Goal: Information Seeking & Learning: Learn about a topic

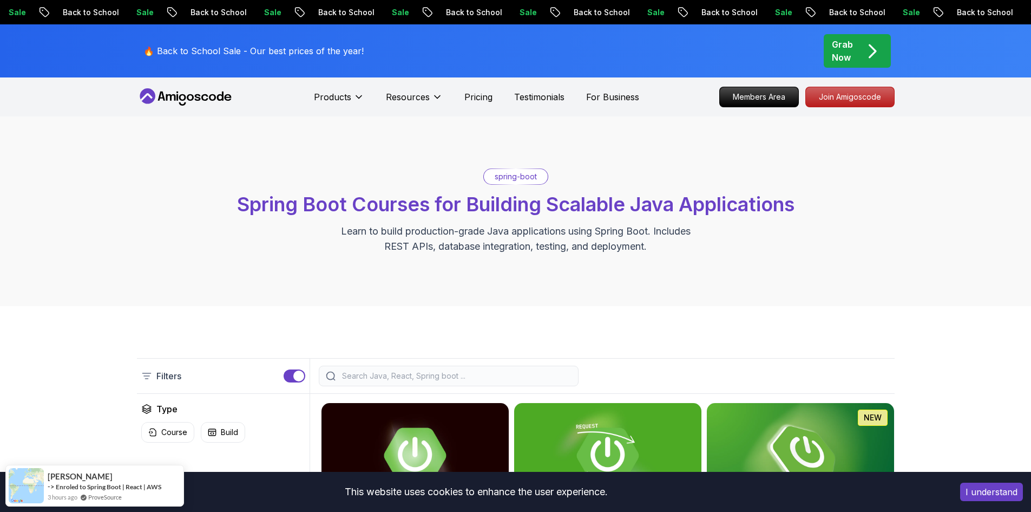
click at [854, 84] on nav "Products Resources Pricing Testimonials For Business Members Area Join Amigosco…" at bounding box center [516, 96] width 758 height 39
click at [851, 94] on p "Join Amigoscode" at bounding box center [850, 97] width 84 height 18
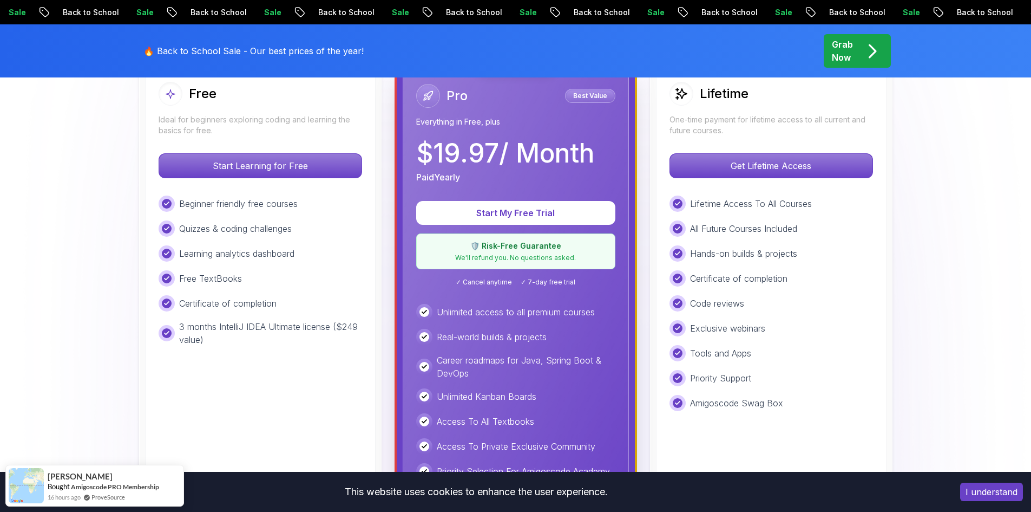
scroll to position [217, 0]
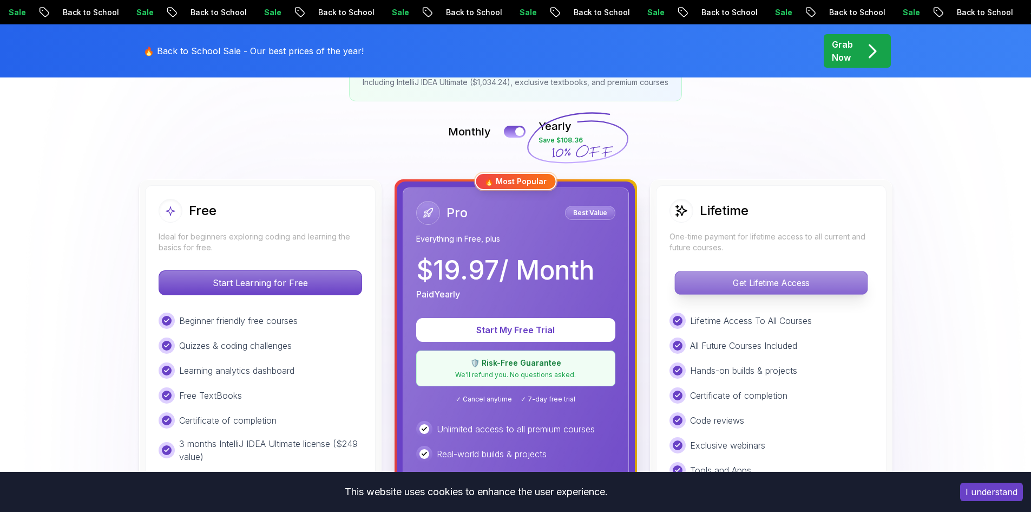
click at [750, 281] on p "Get Lifetime Access" at bounding box center [771, 282] width 192 height 23
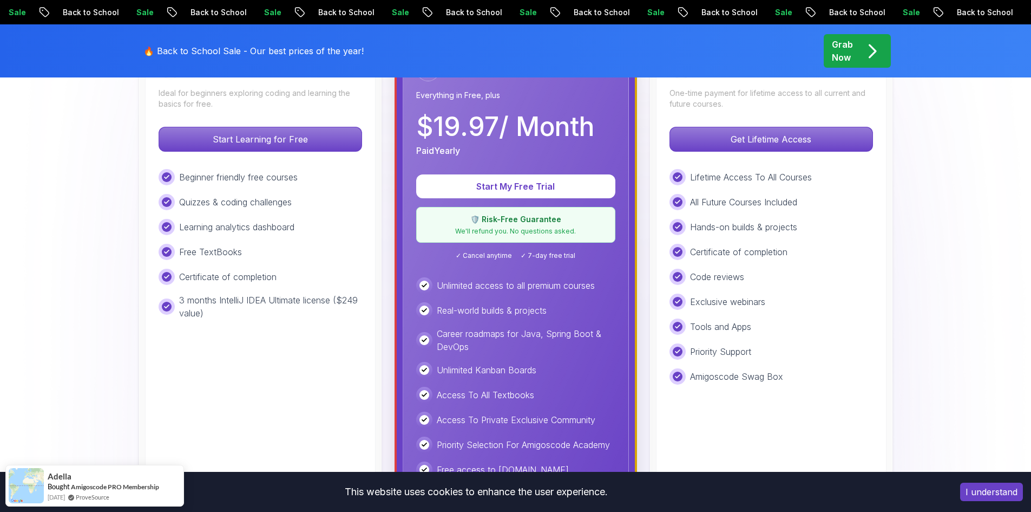
scroll to position [325, 0]
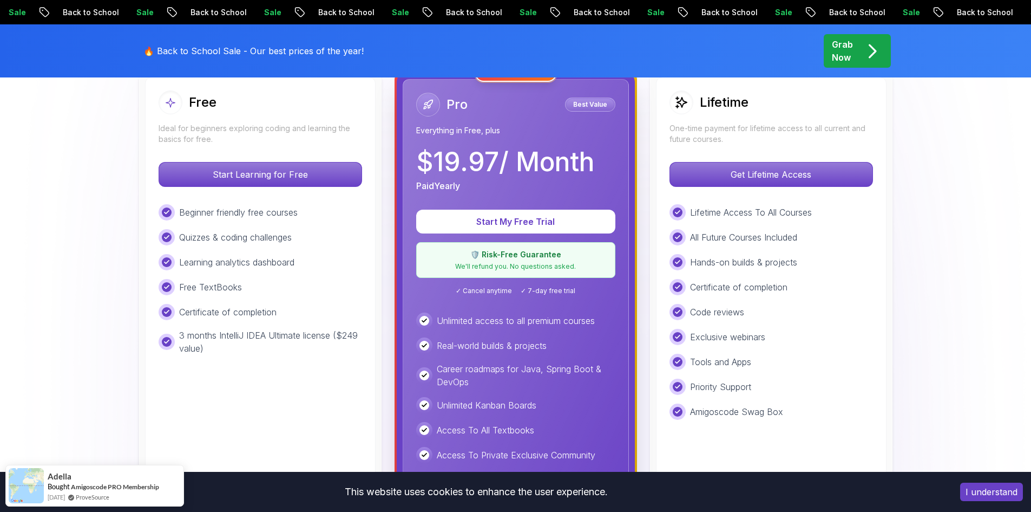
click at [266, 170] on p "Start Learning for Free" at bounding box center [260, 174] width 203 height 24
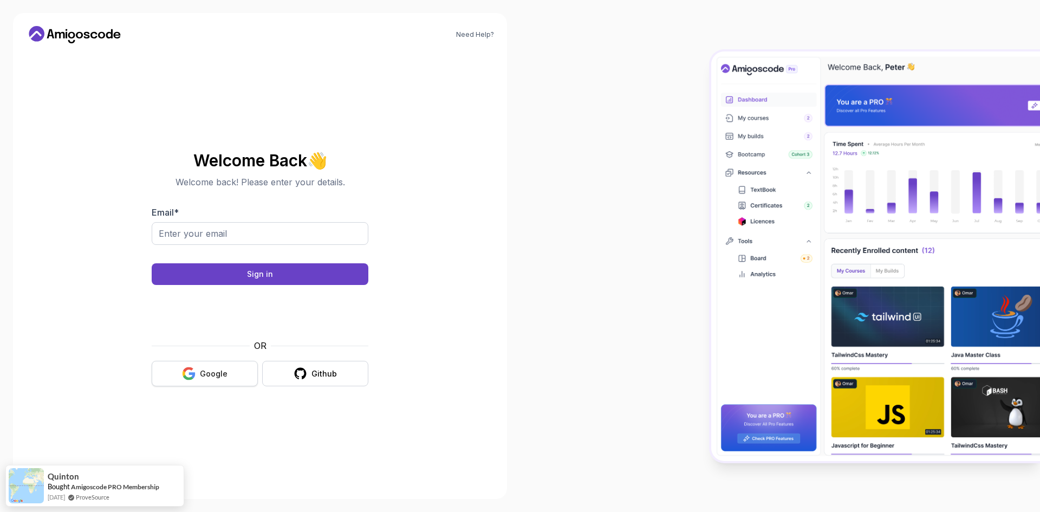
click at [241, 372] on button "Google" at bounding box center [205, 373] width 106 height 25
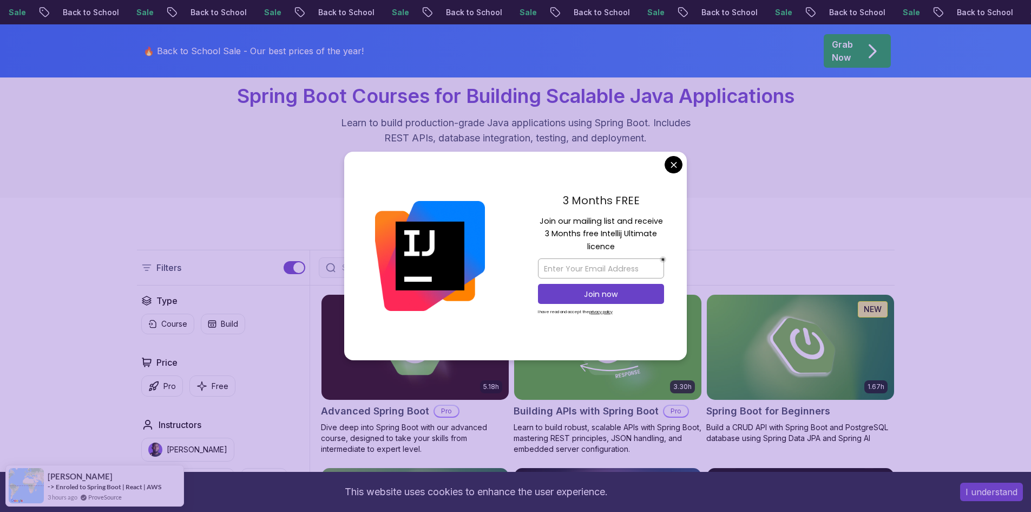
scroll to position [217, 0]
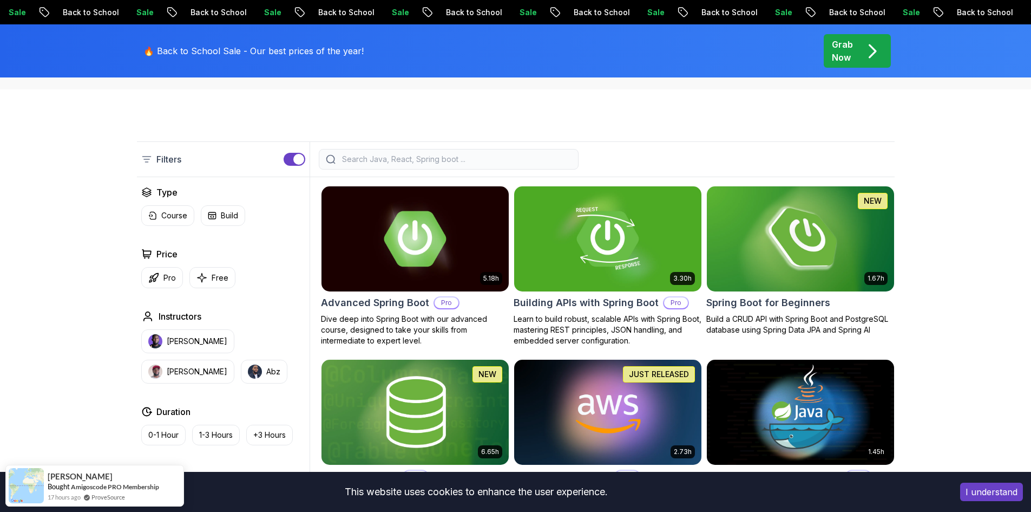
click at [774, 242] on img at bounding box center [800, 239] width 197 height 110
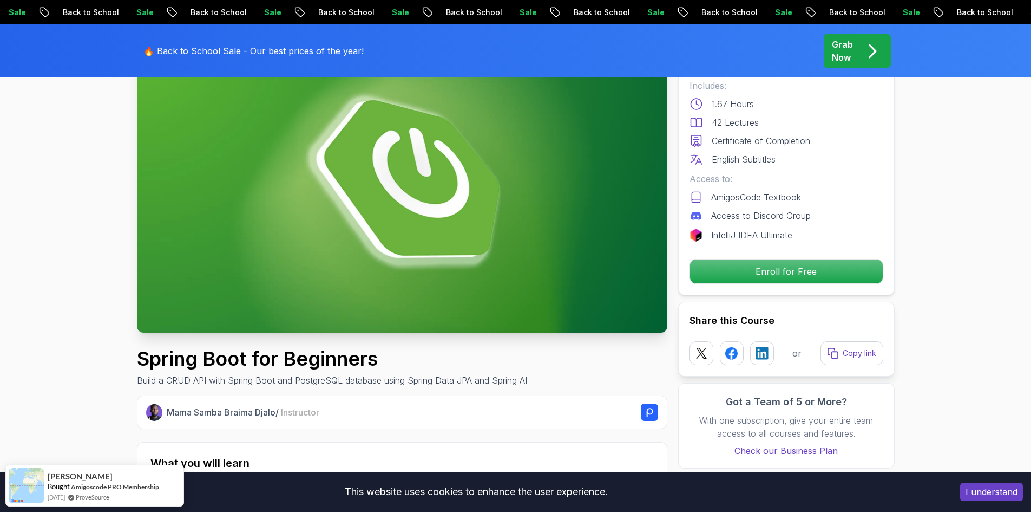
scroll to position [325, 0]
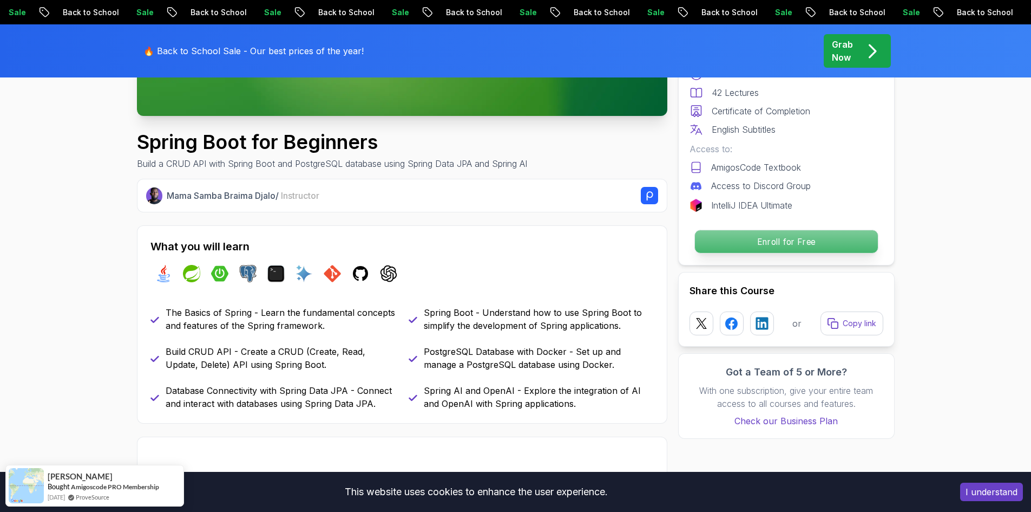
click at [782, 253] on button "Enroll for Free" at bounding box center [786, 242] width 184 height 24
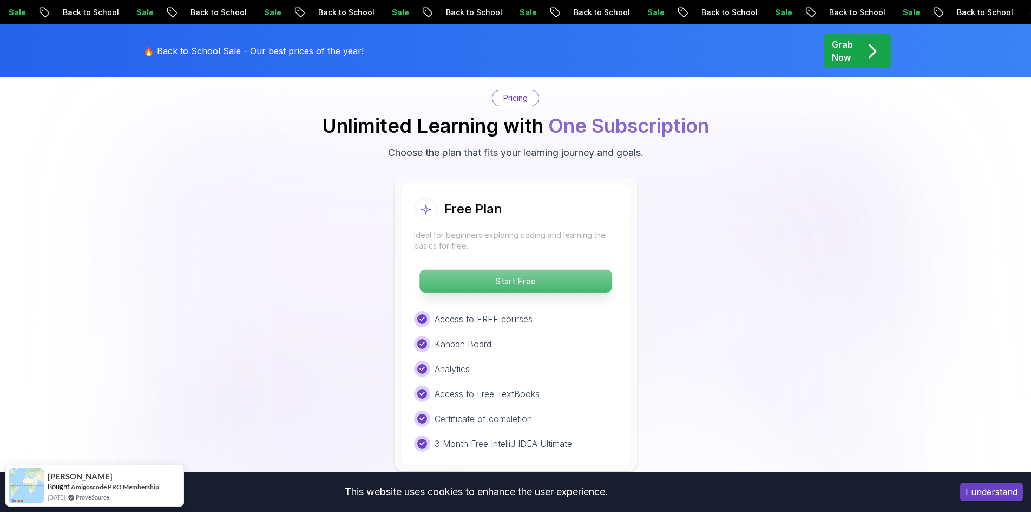
scroll to position [2204, 0]
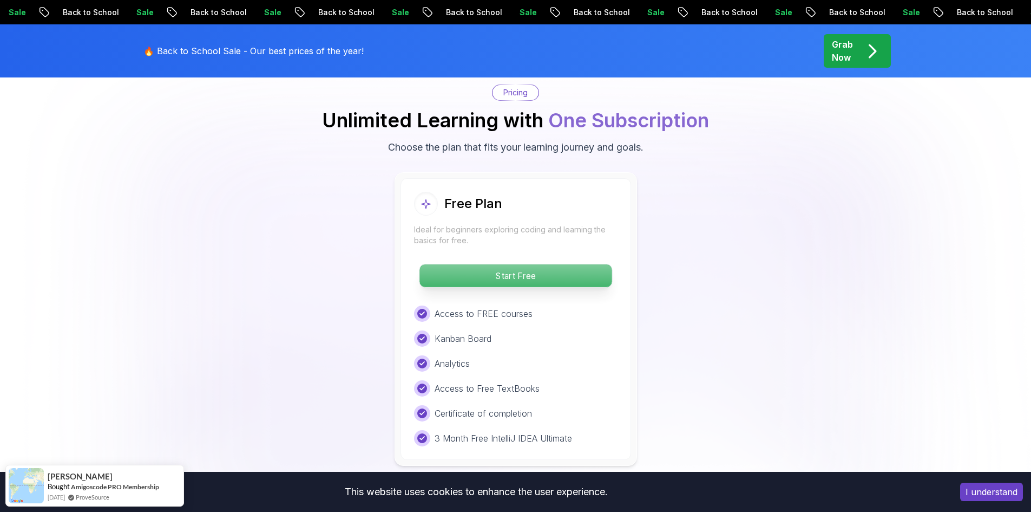
click at [535, 264] on p "Start Free" at bounding box center [516, 275] width 192 height 23
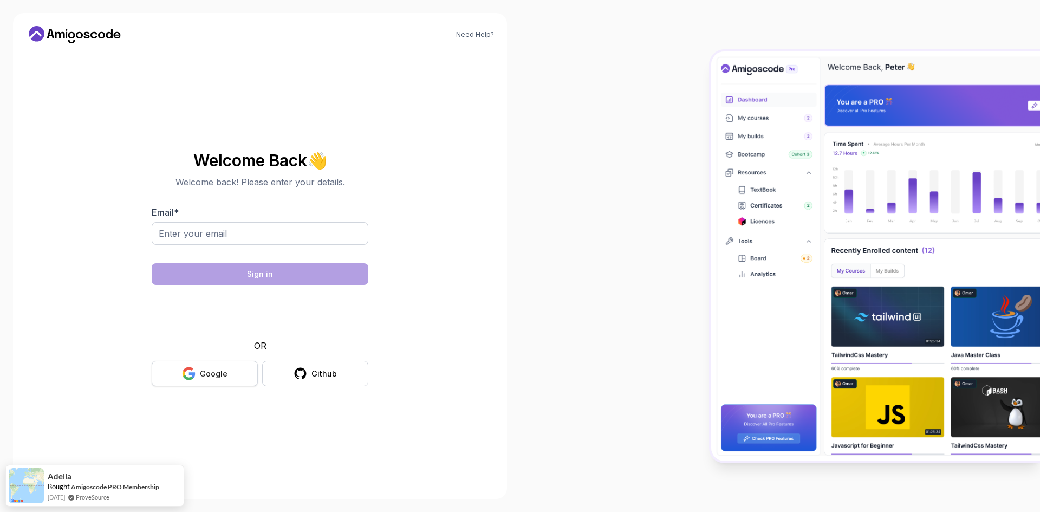
click at [232, 374] on button "Google" at bounding box center [205, 373] width 106 height 25
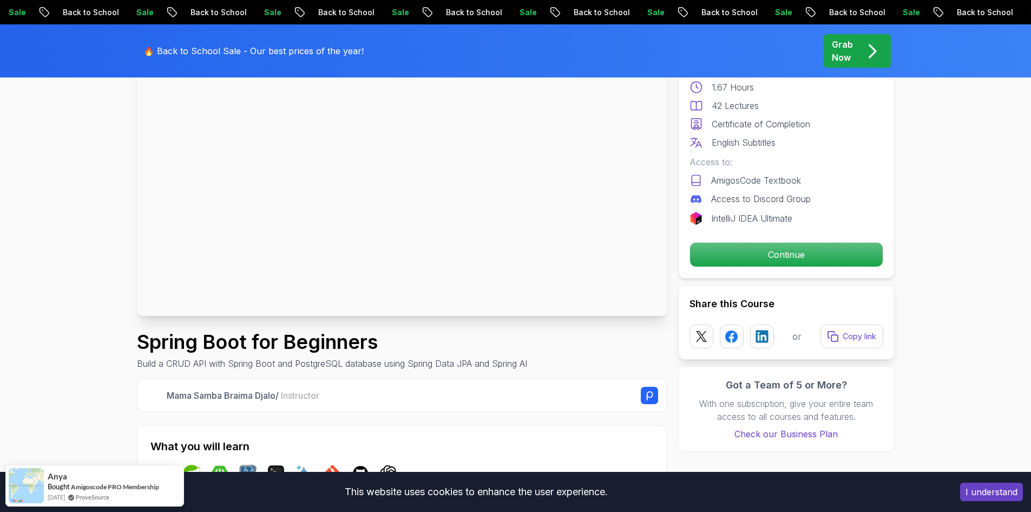
scroll to position [108, 0]
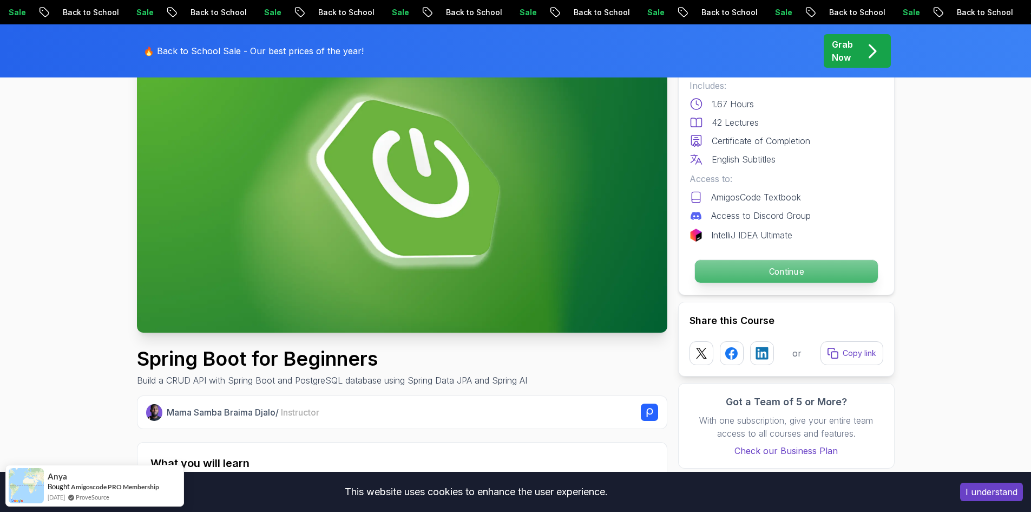
click at [762, 274] on p "Continue" at bounding box center [786, 271] width 183 height 23
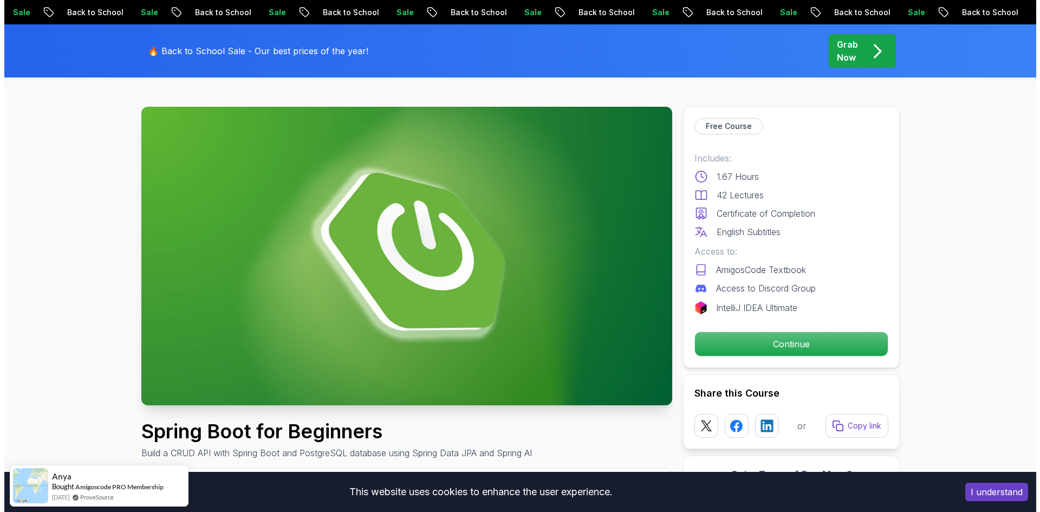
scroll to position [0, 0]
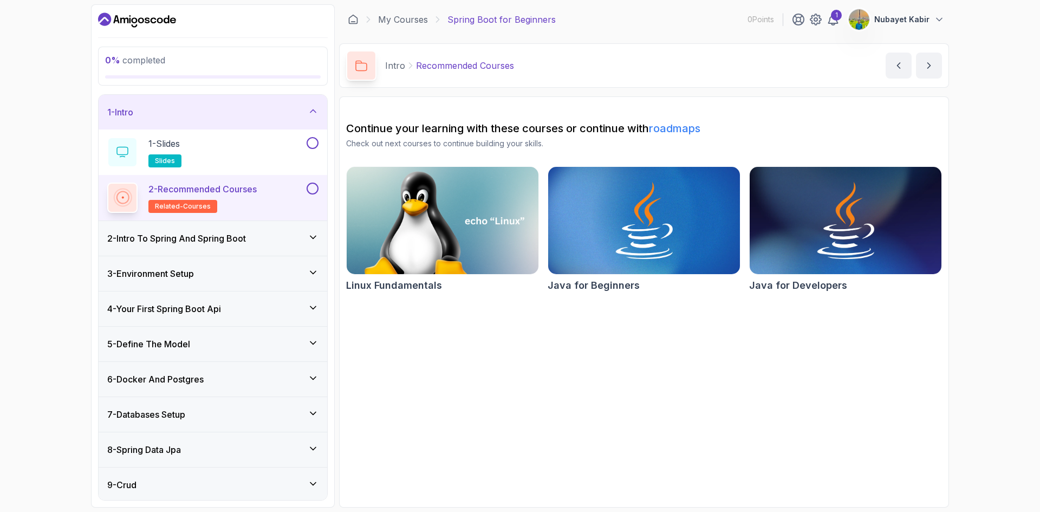
click at [246, 232] on h3 "2 - Intro To Spring And Spring Boot" at bounding box center [176, 238] width 139 height 13
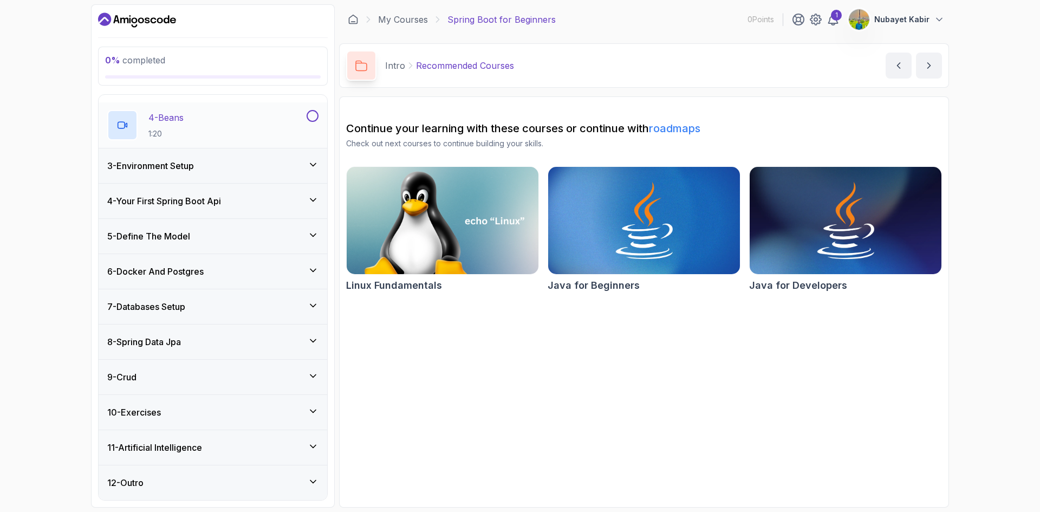
click at [235, 322] on div "7 - Databases Setup" at bounding box center [213, 306] width 228 height 35
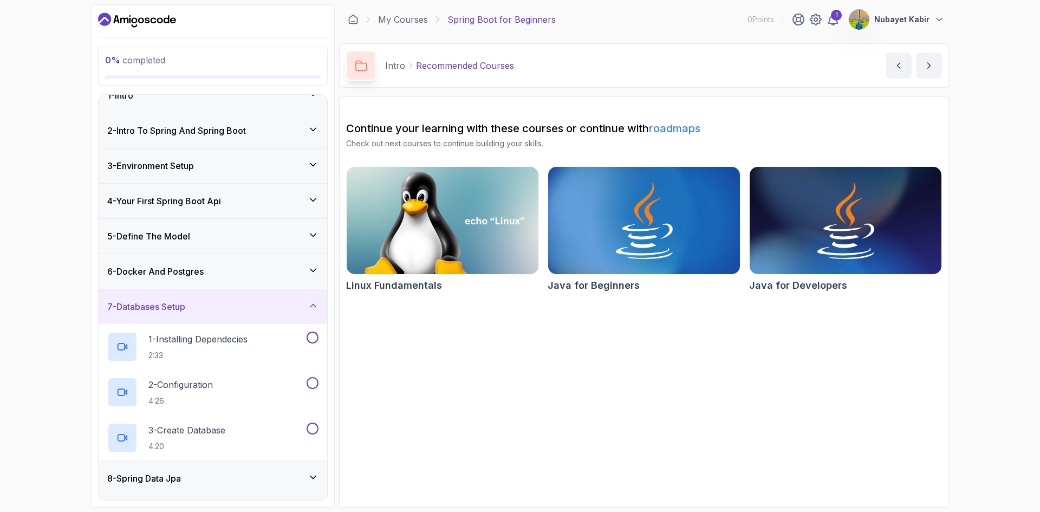
scroll to position [153, 0]
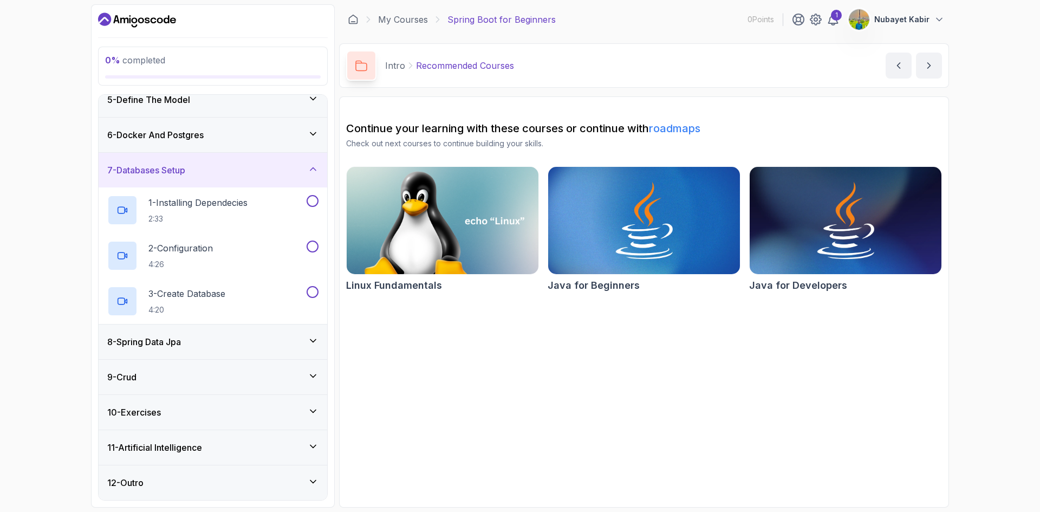
click at [182, 446] on h3 "11 - Artificial Intelligence" at bounding box center [154, 447] width 95 height 13
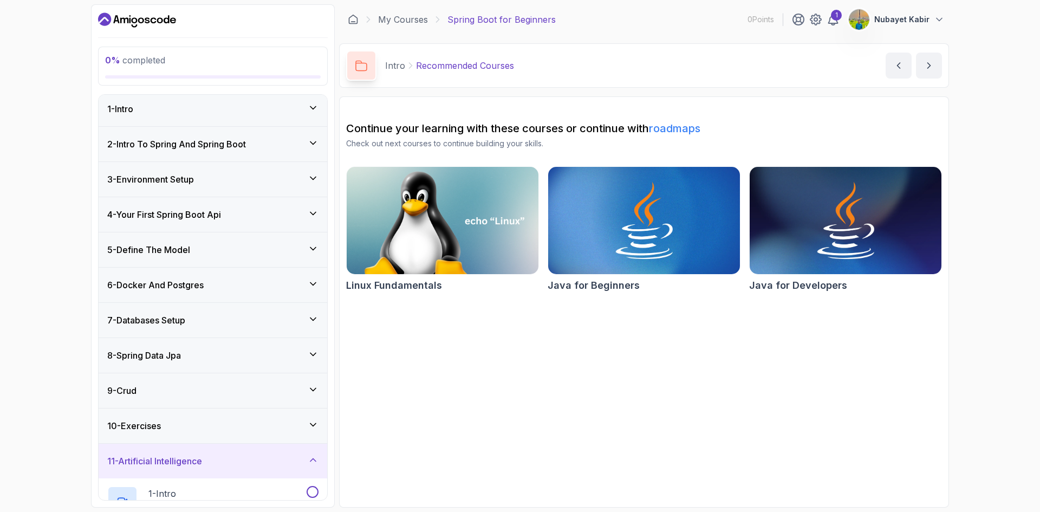
scroll to position [0, 0]
